Goal: Information Seeking & Learning: Learn about a topic

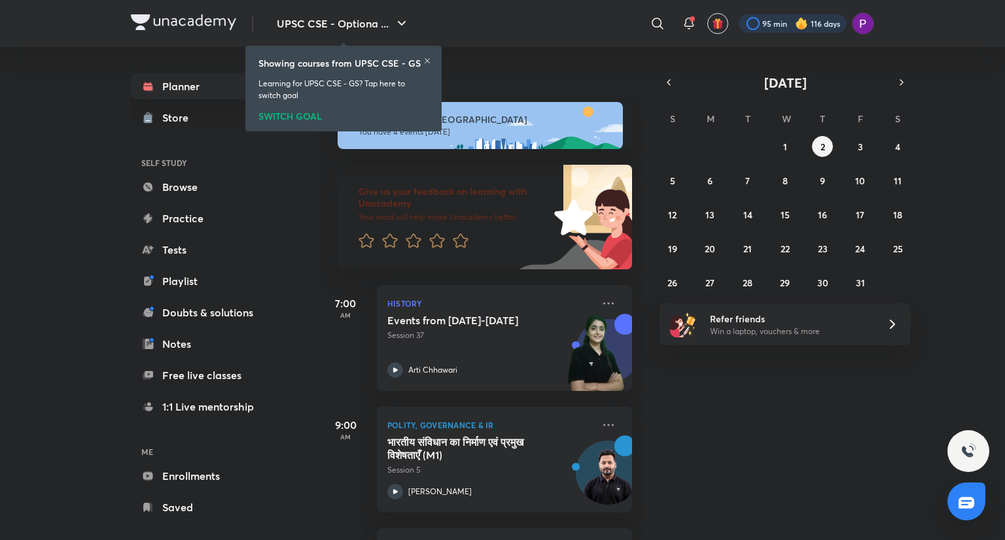
click at [775, 14] on div at bounding box center [793, 23] width 108 height 18
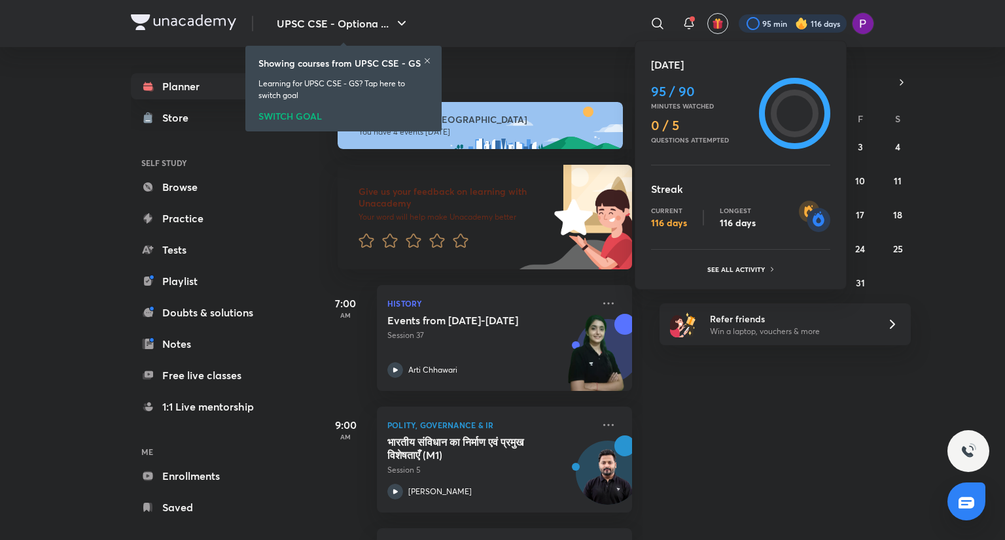
click at [775, 14] on div at bounding box center [502, 270] width 1005 height 540
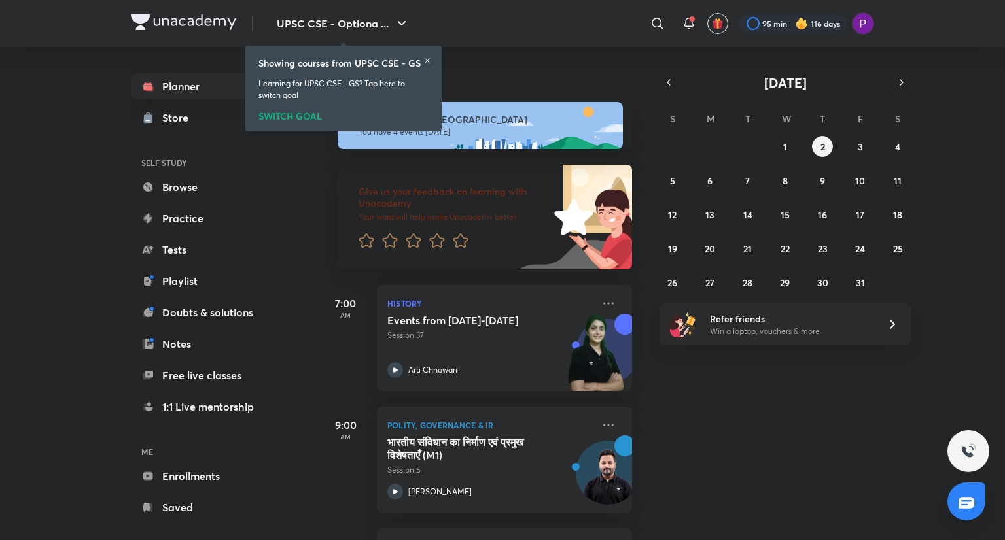
click at [428, 60] on icon at bounding box center [427, 61] width 8 height 8
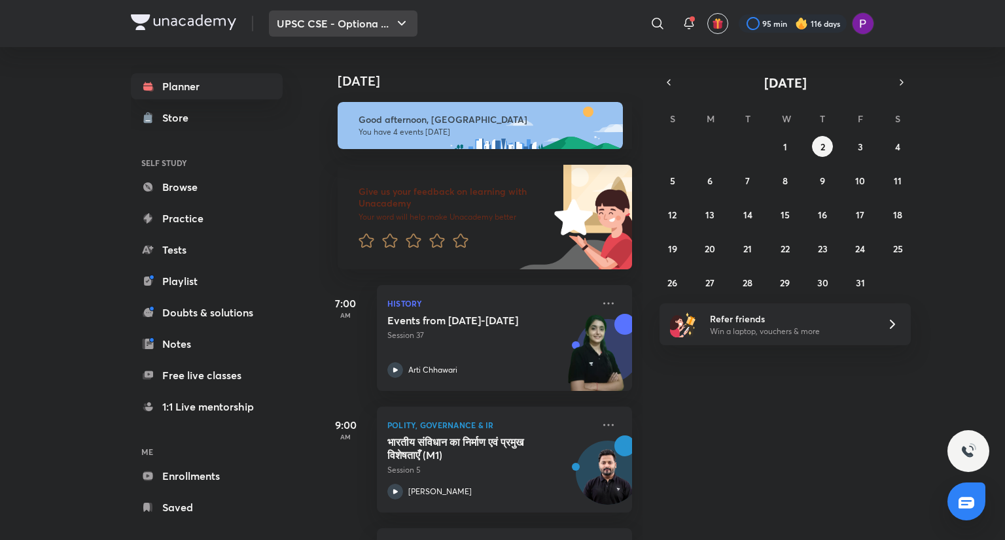
click at [372, 23] on button "UPSC CSE - Optiona ..." at bounding box center [343, 23] width 148 height 26
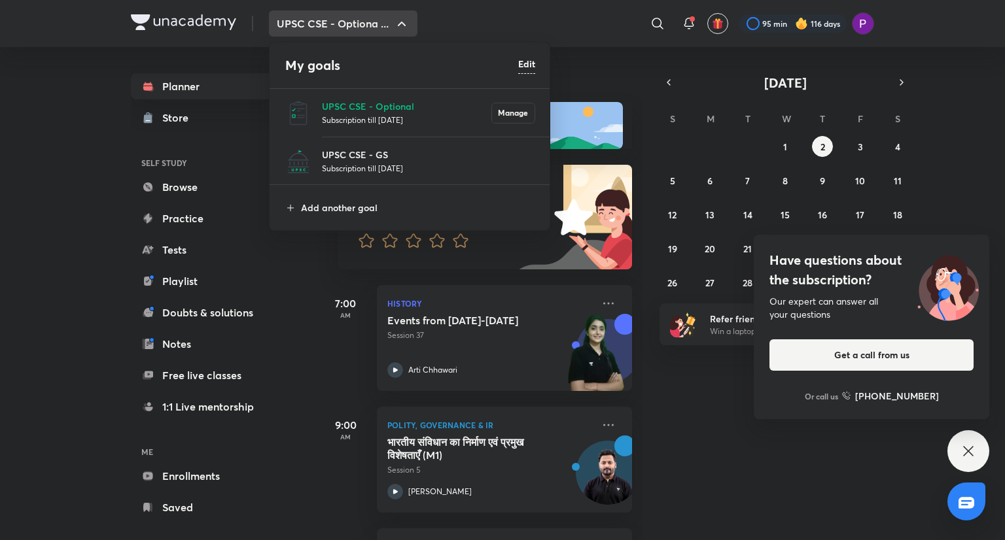
click at [400, 108] on p "UPSC CSE - Optional" at bounding box center [406, 106] width 169 height 14
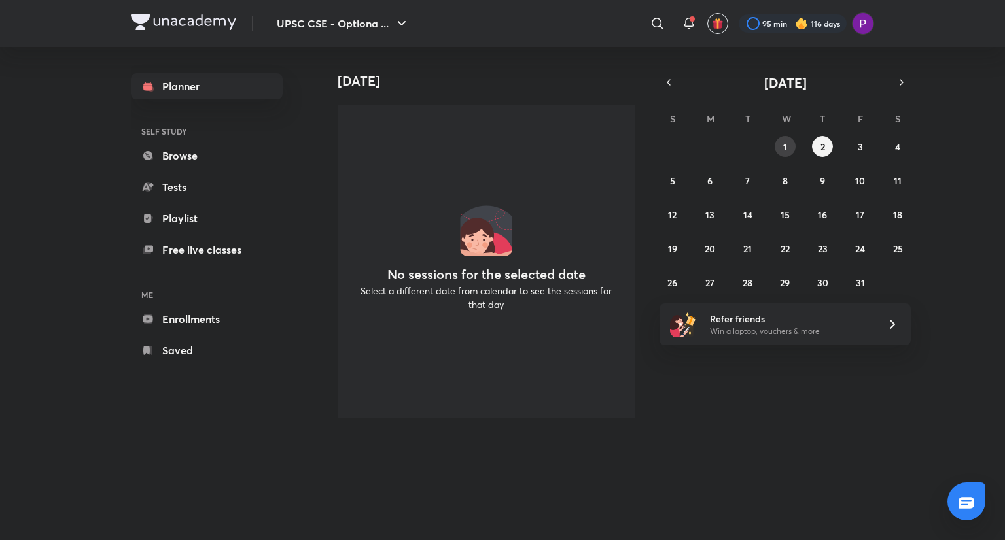
click at [788, 139] on button "1" at bounding box center [784, 146] width 21 height 21
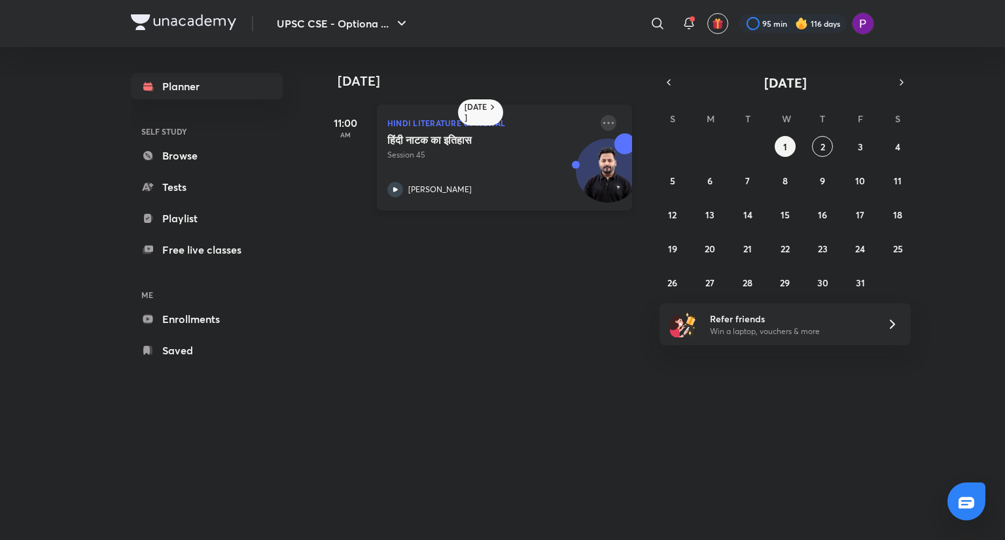
click at [600, 118] on icon at bounding box center [608, 123] width 16 height 16
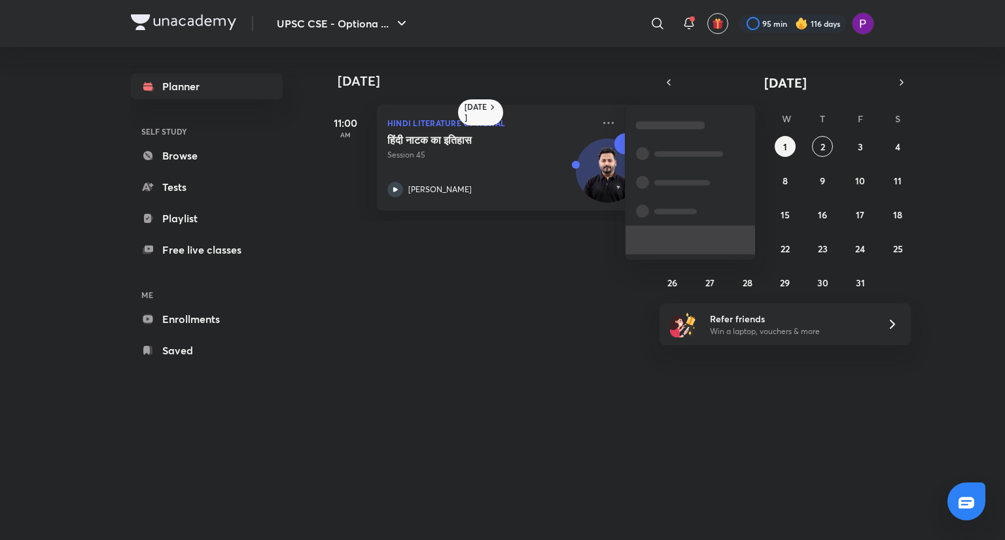
click at [699, 240] on li at bounding box center [690, 240] width 130 height 29
click at [694, 239] on p "Go to course page" at bounding box center [699, 243] width 90 height 14
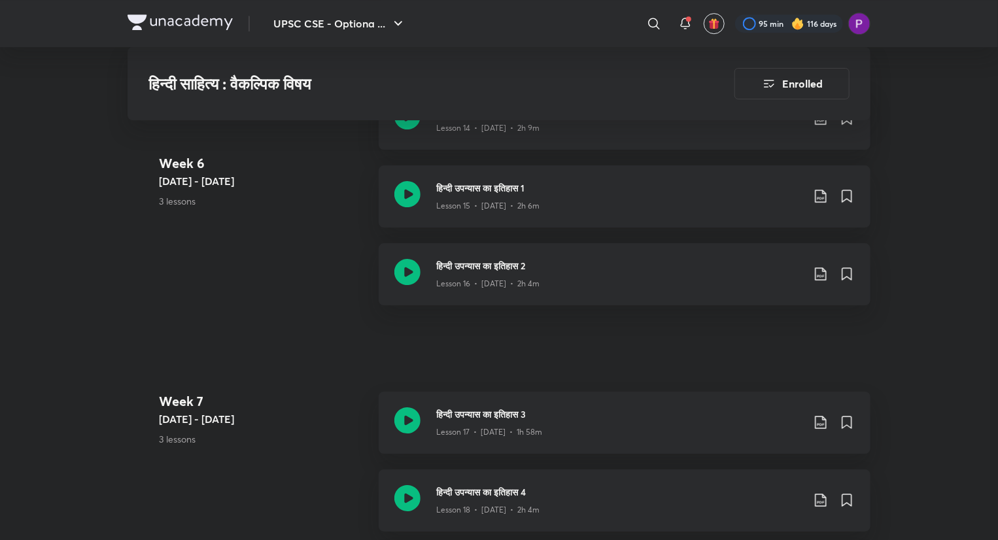
scroll to position [2446, 0]
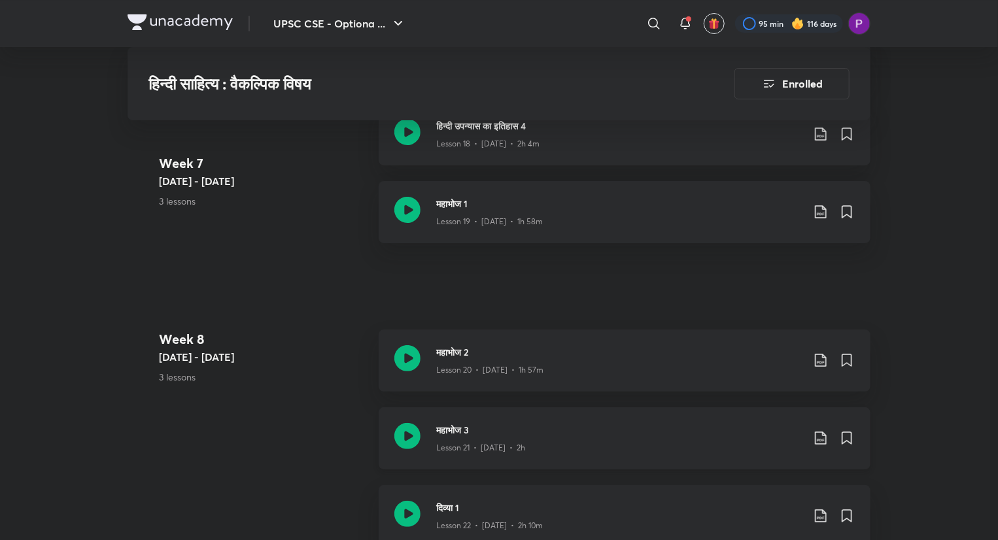
click at [597, 445] on div "Lesson 21 • Aug 6 • 2h" at bounding box center [619, 445] width 366 height 17
